Goal: Task Accomplishment & Management: Manage account settings

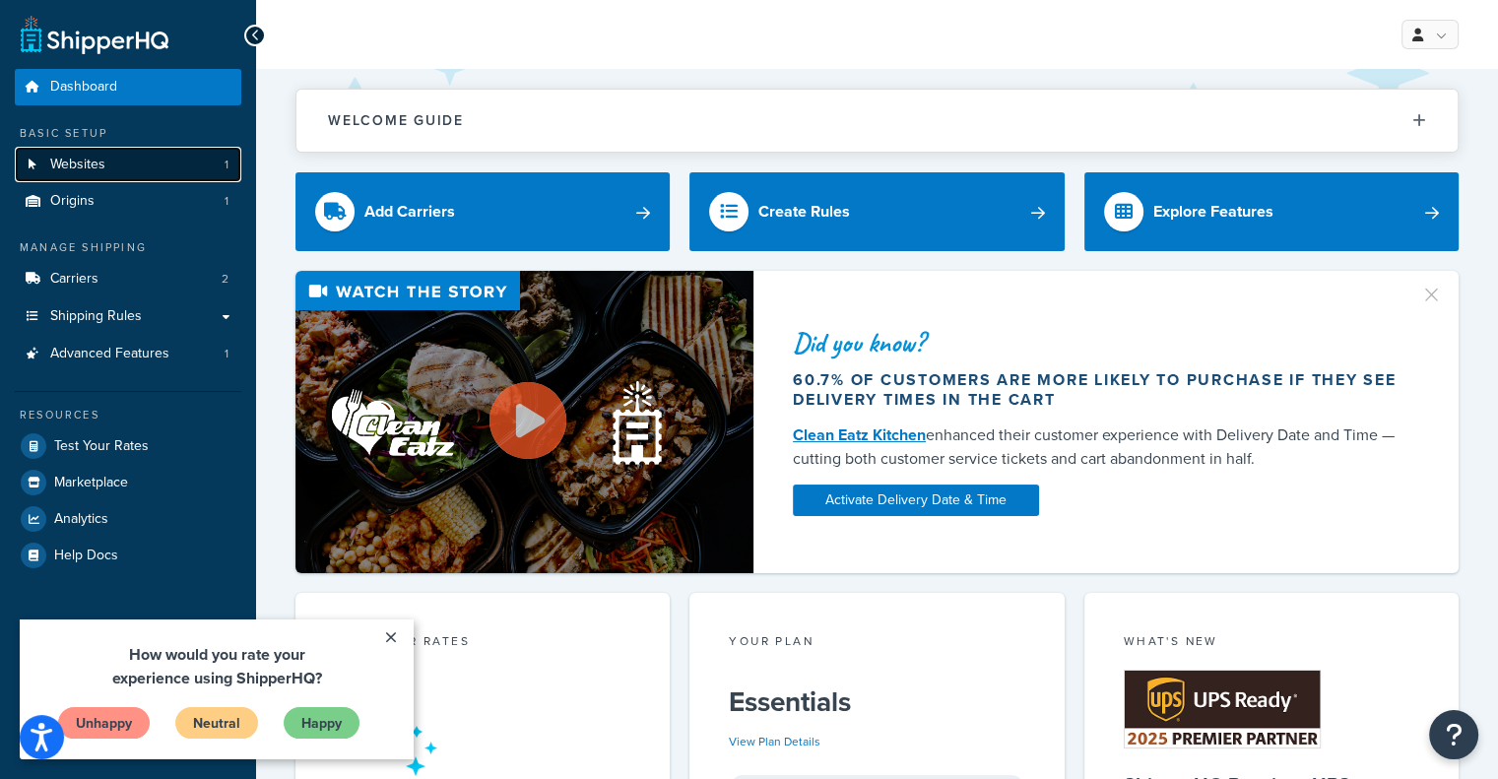
click at [144, 153] on link "Websites 1" at bounding box center [128, 165] width 226 height 36
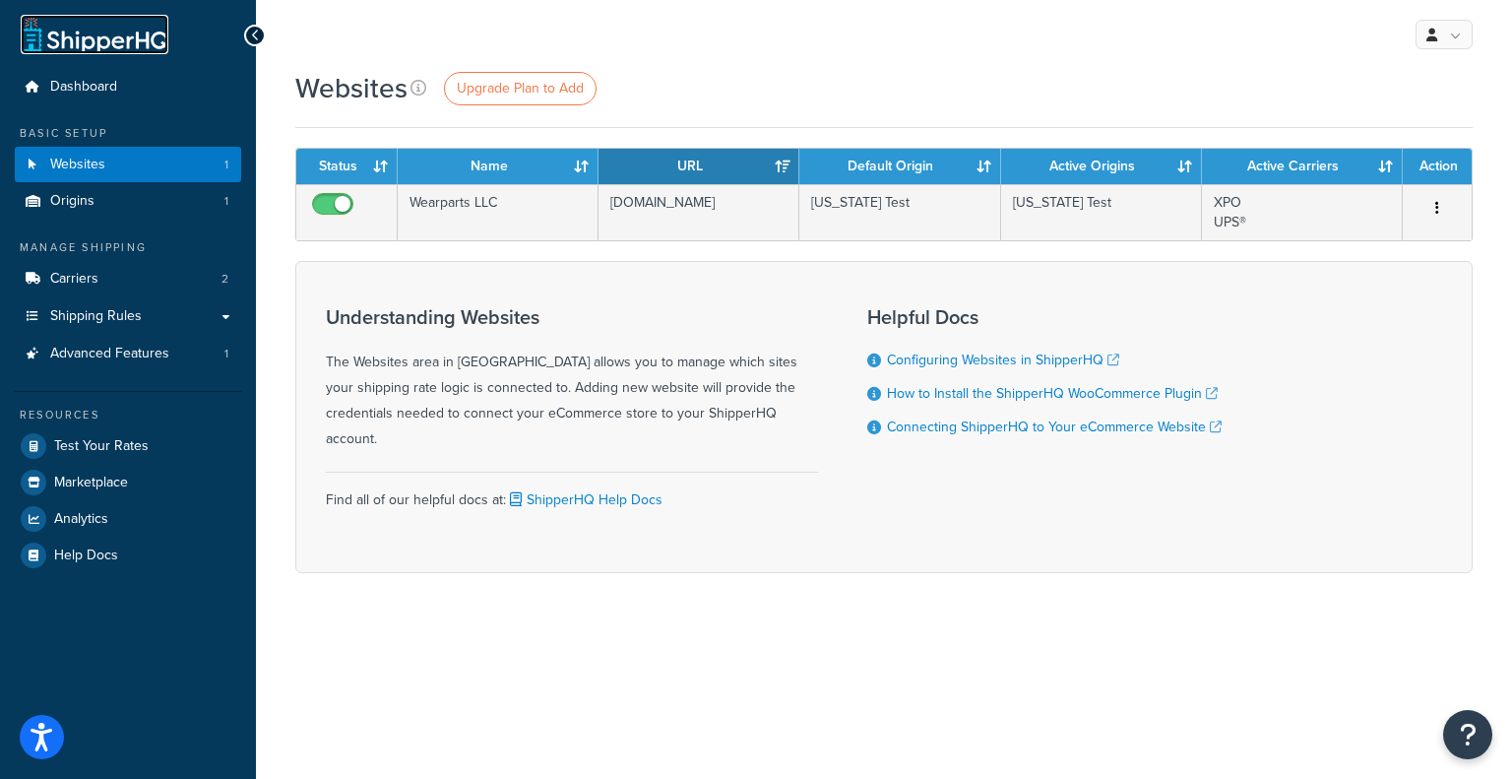
click at [92, 24] on link at bounding box center [95, 34] width 148 height 39
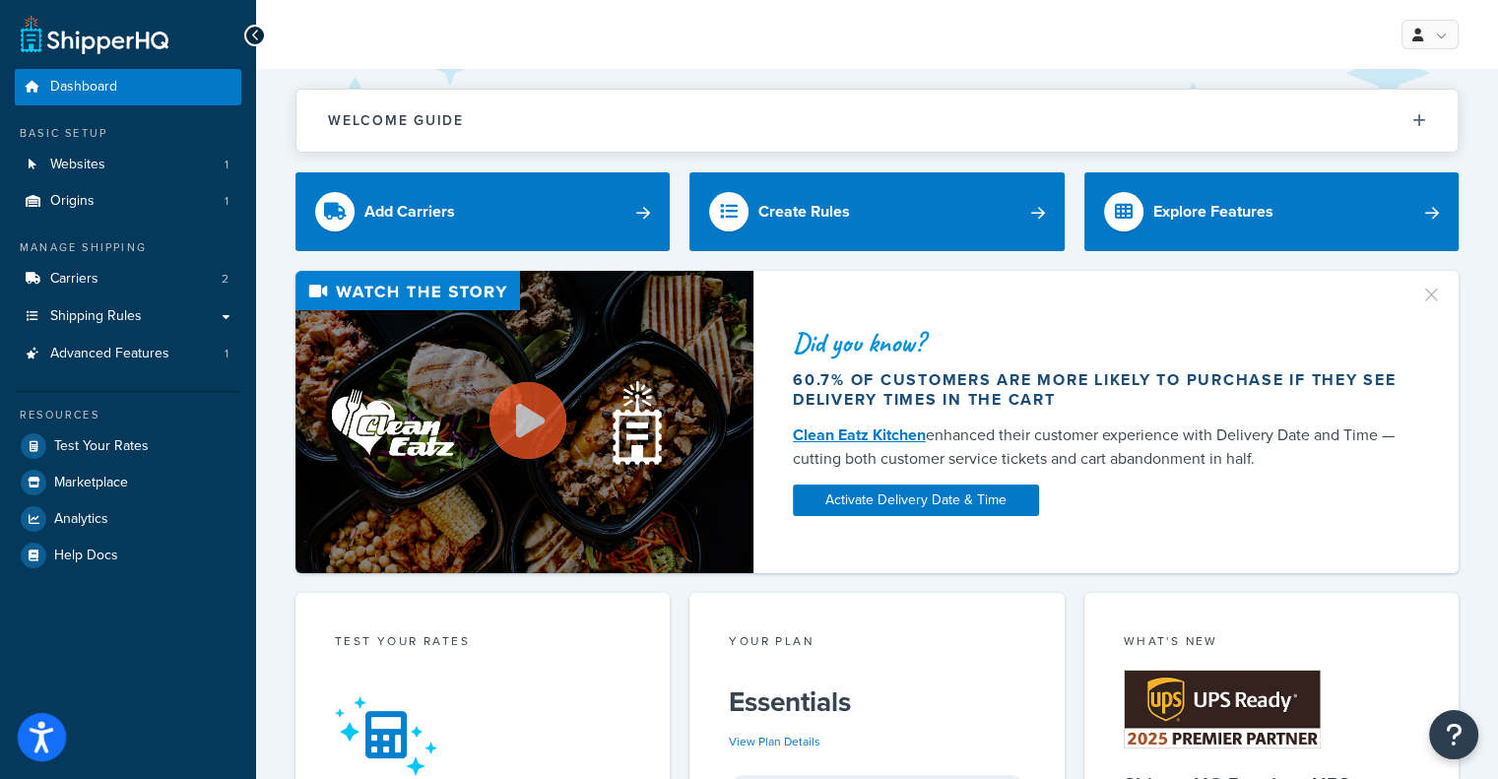
click at [48, 733] on icon "Open accessiBe: accessibility options, statement and help" at bounding box center [42, 737] width 24 height 32
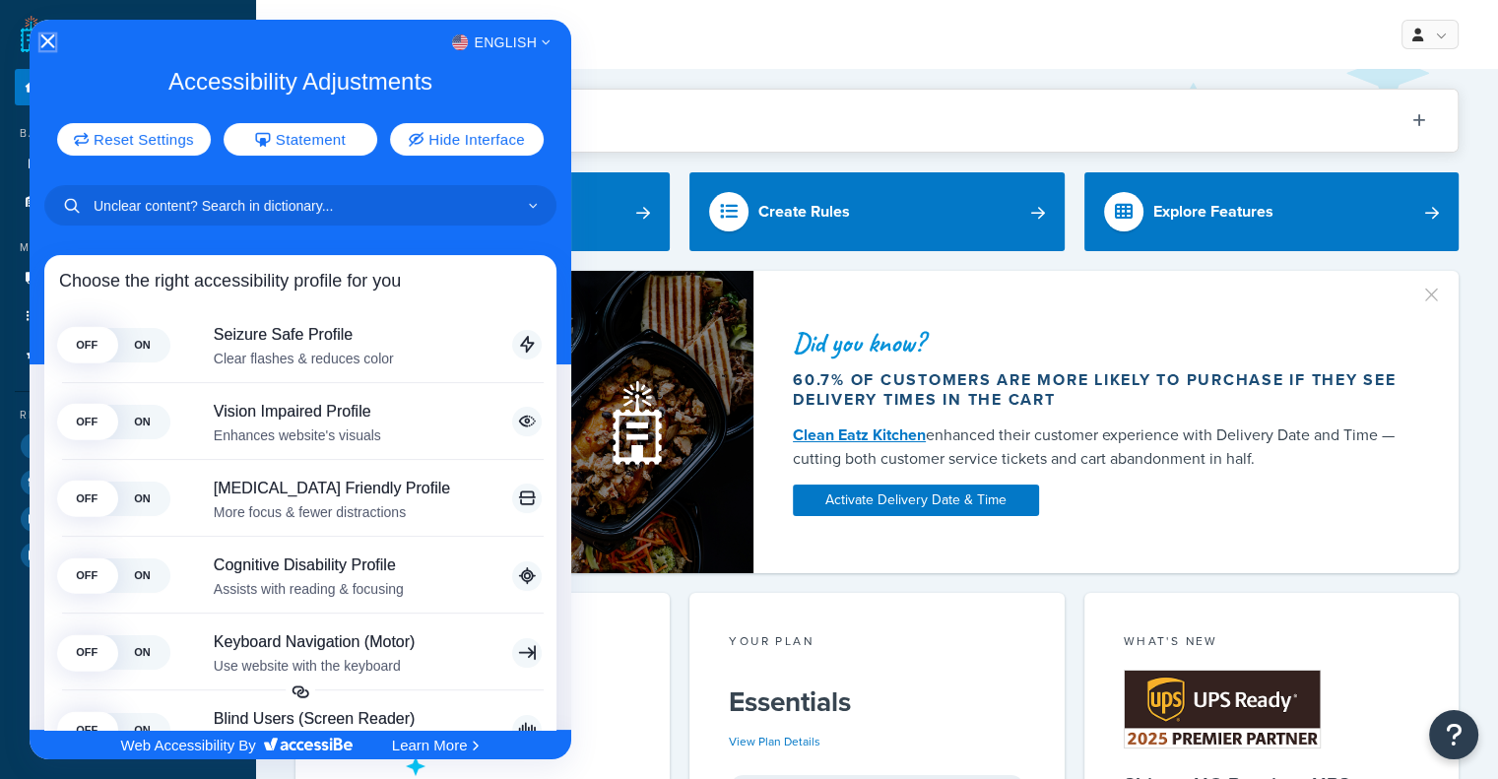
click at [43, 39] on icon "Close Accessibility Interface" at bounding box center [47, 41] width 14 height 14
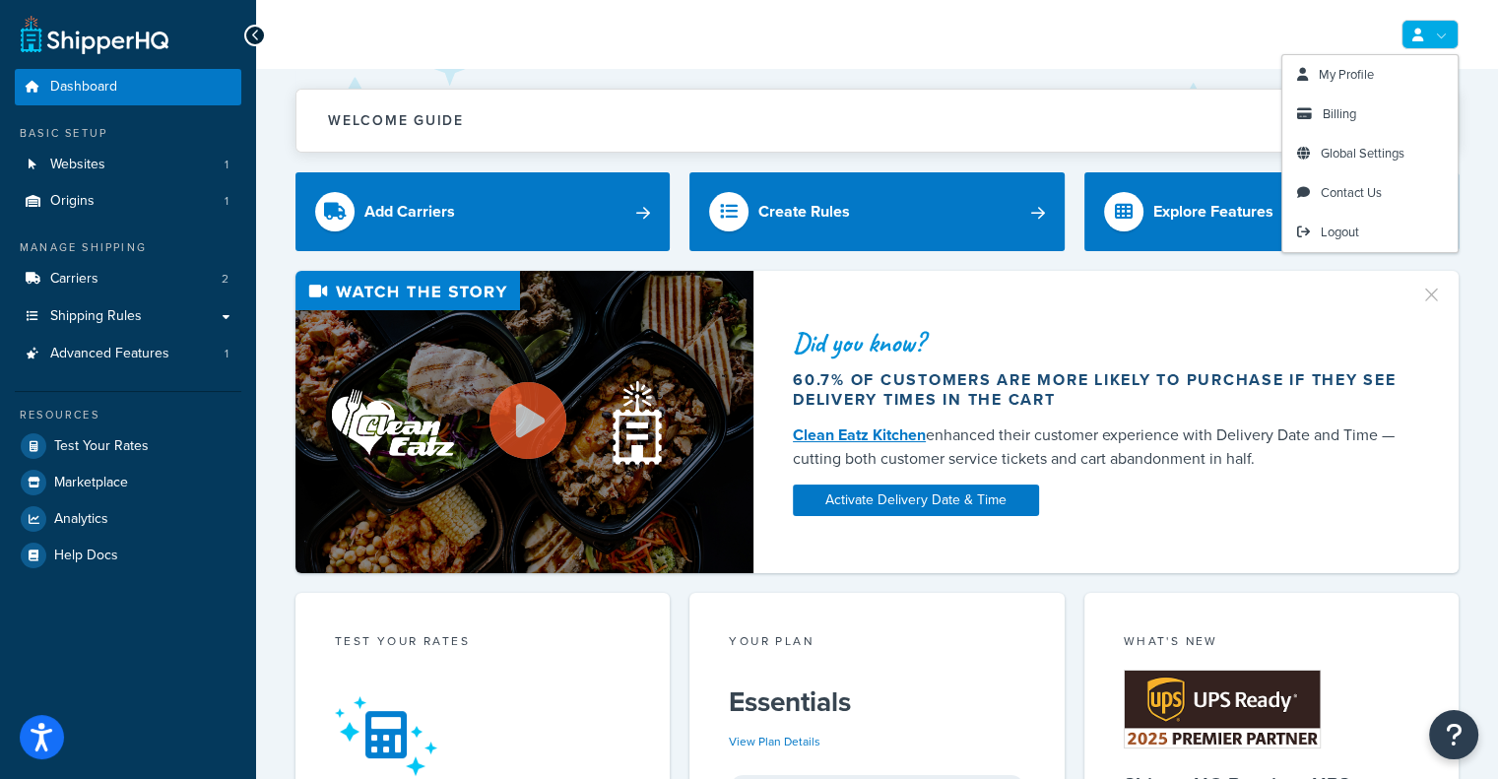
click at [1418, 37] on icon at bounding box center [1417, 35] width 11 height 13
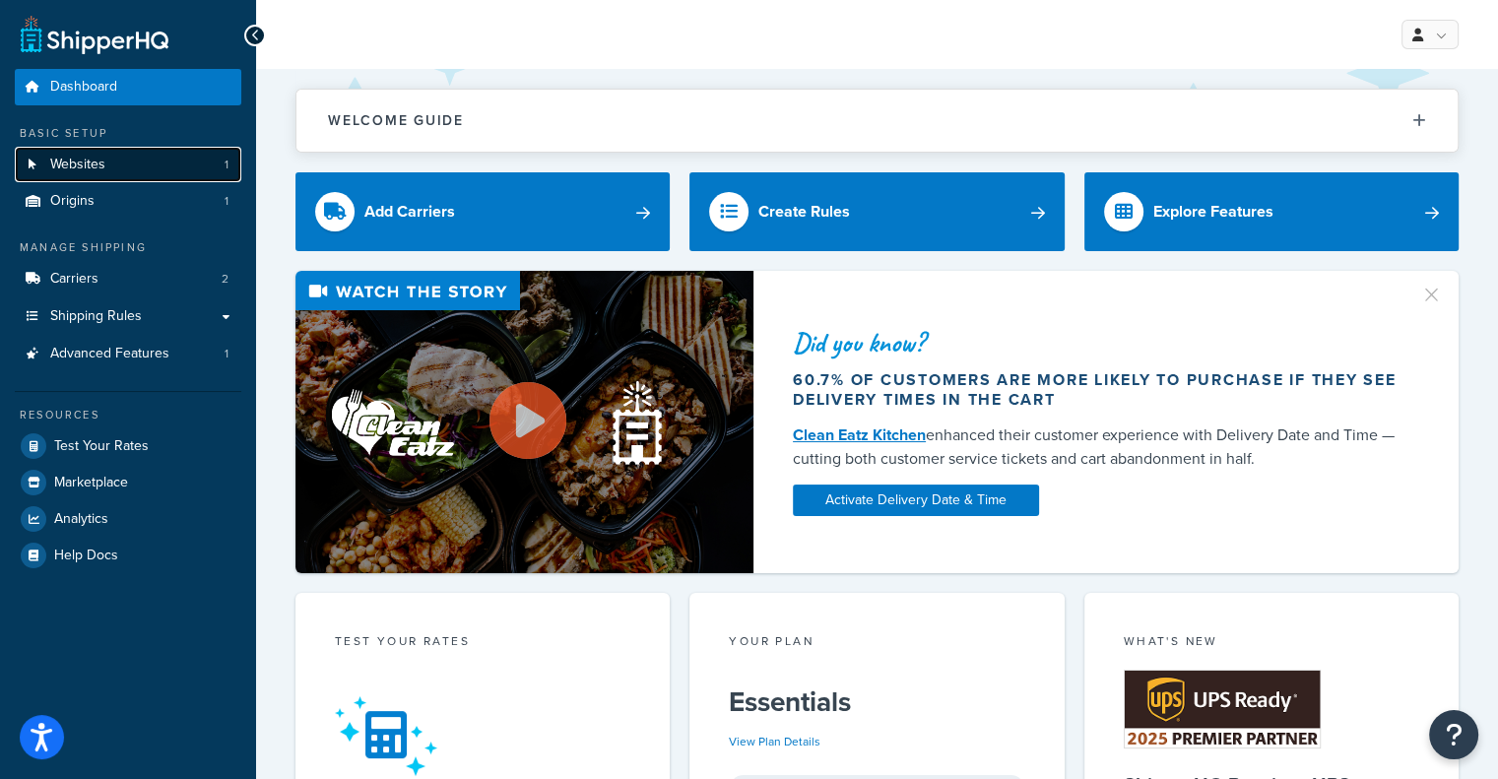
click at [117, 155] on link "Websites 1" at bounding box center [128, 165] width 226 height 36
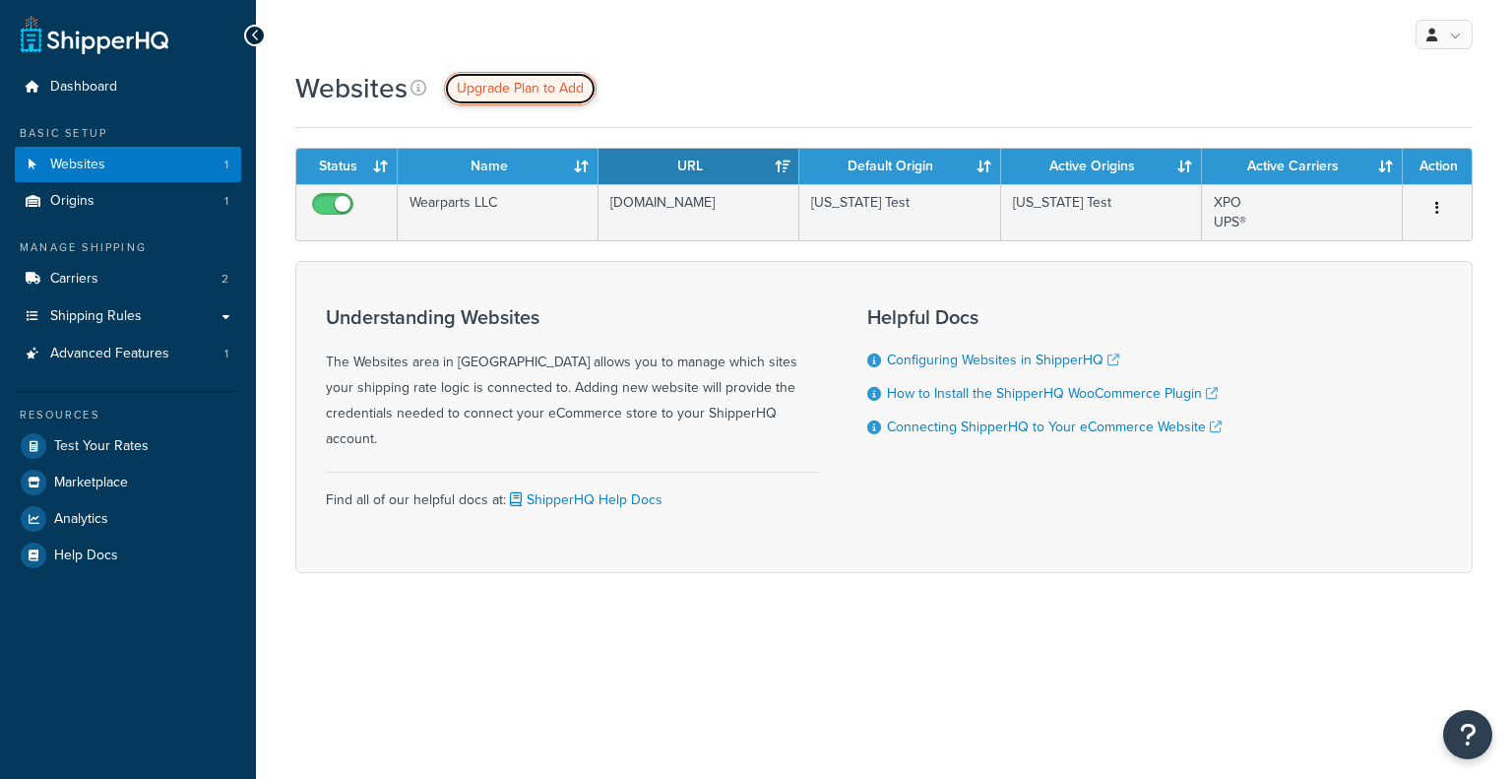
click at [486, 89] on span "Upgrade Plan to Add" at bounding box center [520, 88] width 127 height 21
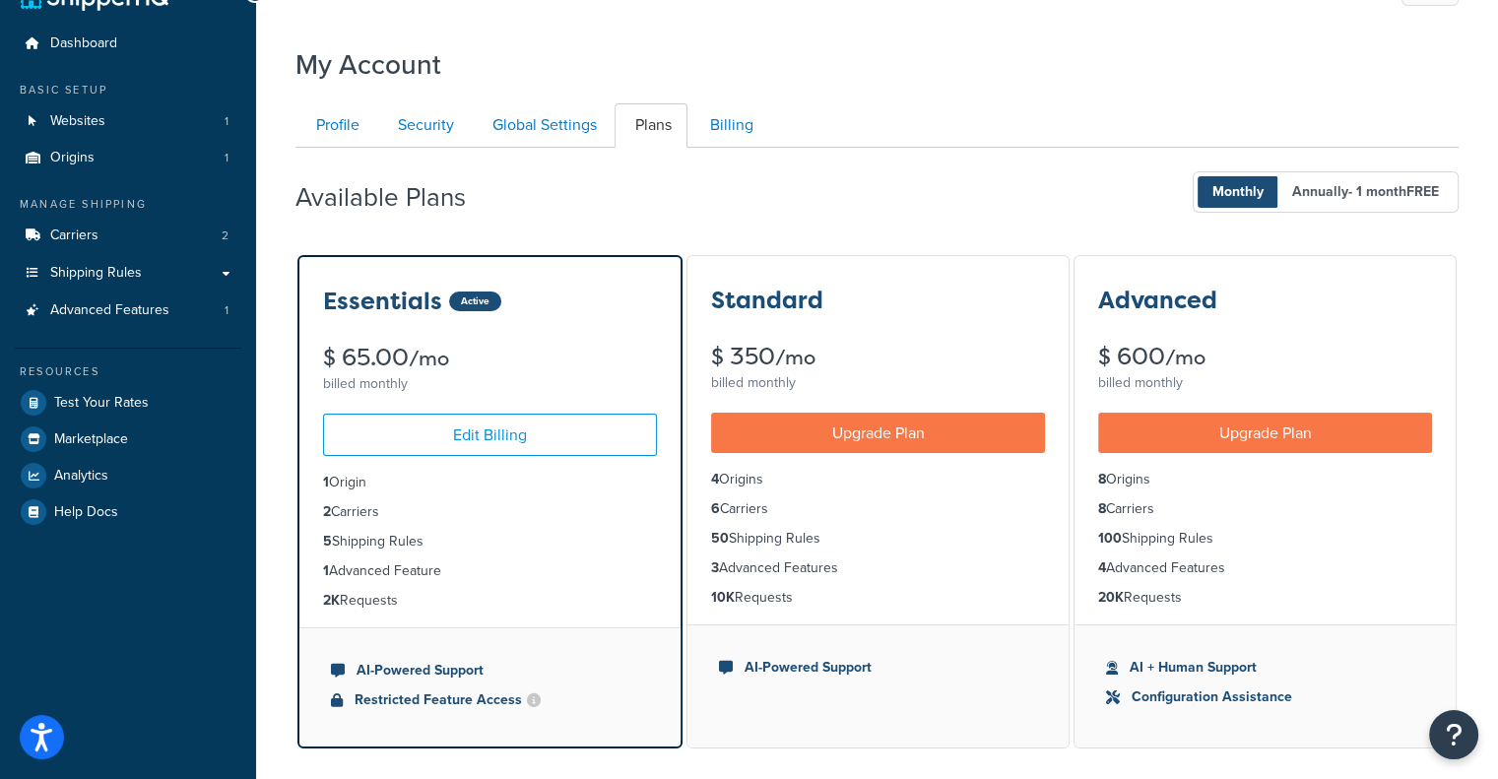
scroll to position [47, 0]
